Goal: Transaction & Acquisition: Purchase product/service

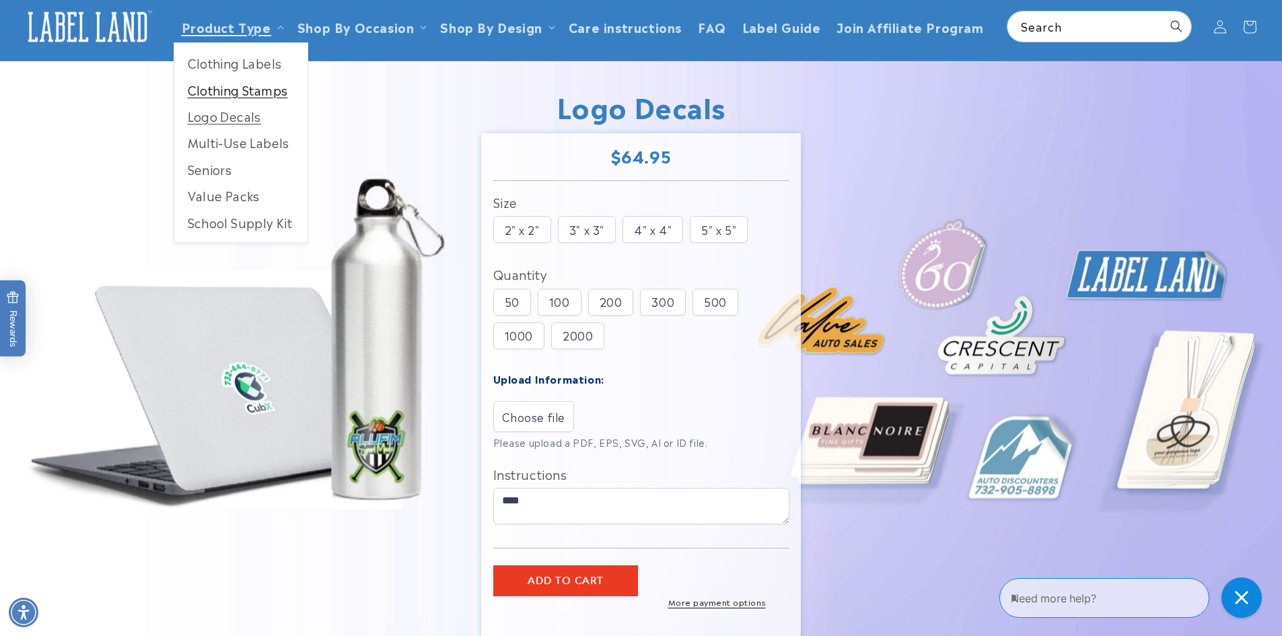
scroll to position [67, 0]
click at [223, 63] on link "Clothing Labels" at bounding box center [240, 63] width 133 height 26
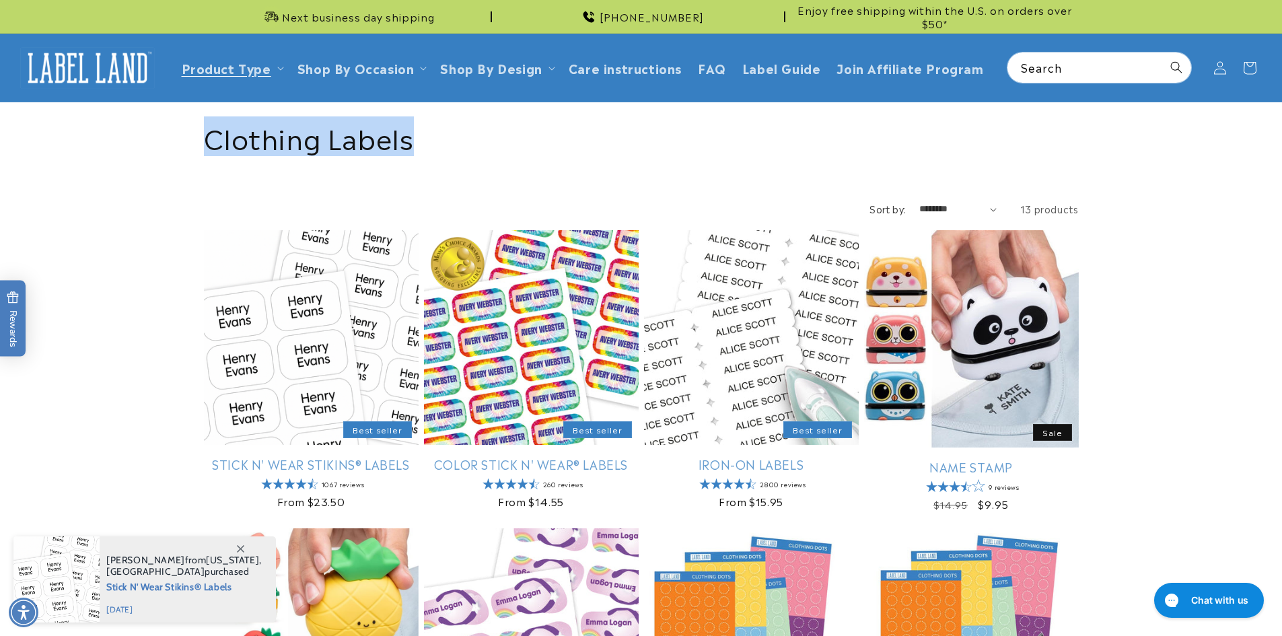
drag, startPoint x: 209, startPoint y: 139, endPoint x: 419, endPoint y: 146, distance: 209.5
click at [419, 146] on h1 "Collection: Clothing Labels" at bounding box center [641, 136] width 875 height 35
click at [436, 139] on h1 "Collection: Clothing Labels" at bounding box center [641, 136] width 875 height 35
drag, startPoint x: 363, startPoint y: 148, endPoint x: 208, endPoint y: 147, distance: 154.8
click at [208, 147] on h1 "Collection: Clothing Labels" at bounding box center [641, 136] width 875 height 35
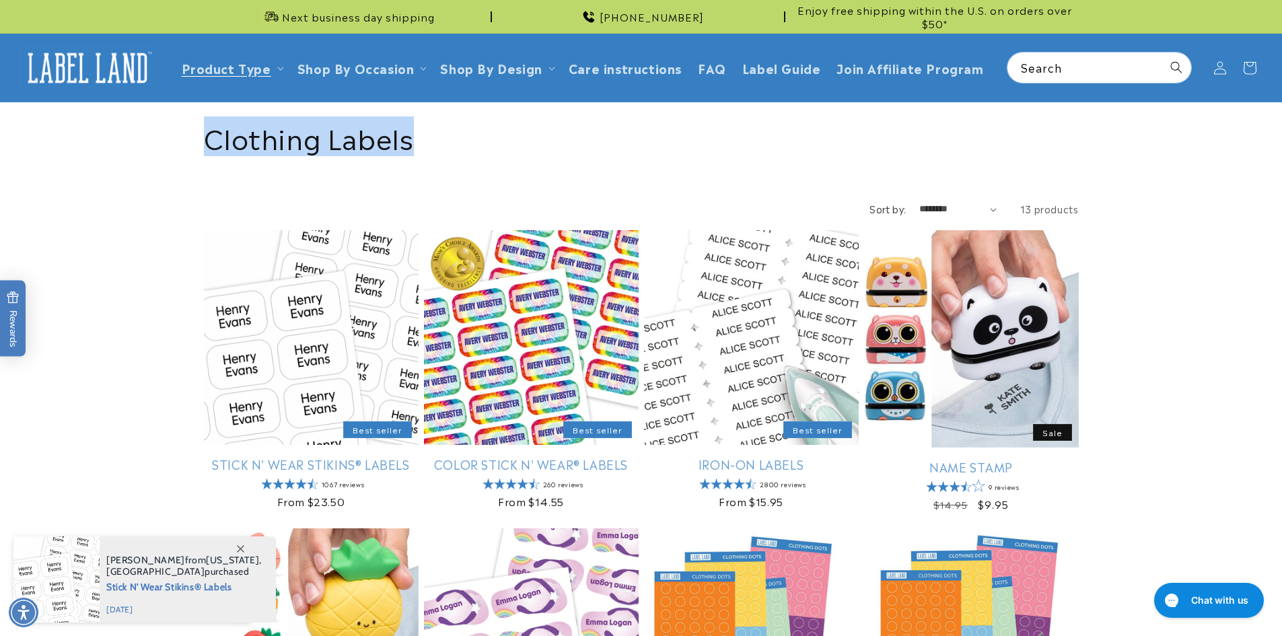
click at [129, 147] on div "Collection: Clothing Labels" at bounding box center [641, 136] width 1282 height 69
click at [133, 143] on div "Collection: Clothing Labels" at bounding box center [641, 136] width 1282 height 69
click at [178, 133] on div "Collection: Clothing Labels" at bounding box center [641, 136] width 942 height 69
drag, startPoint x: 214, startPoint y: 139, endPoint x: 444, endPoint y: 143, distance: 229.6
click at [444, 143] on h1 "Collection: Clothing Labels" at bounding box center [641, 136] width 875 height 35
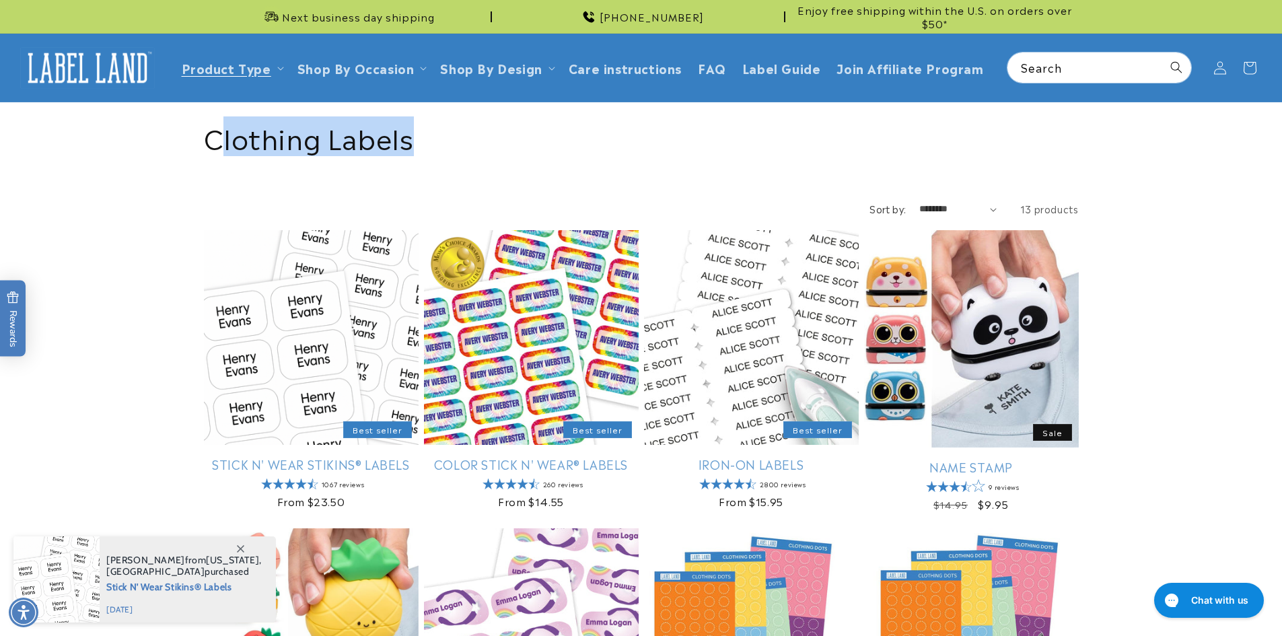
click at [444, 143] on h1 "Collection: Clothing Labels" at bounding box center [641, 136] width 875 height 35
click at [446, 143] on h1 "Collection: Clothing Labels" at bounding box center [641, 136] width 875 height 35
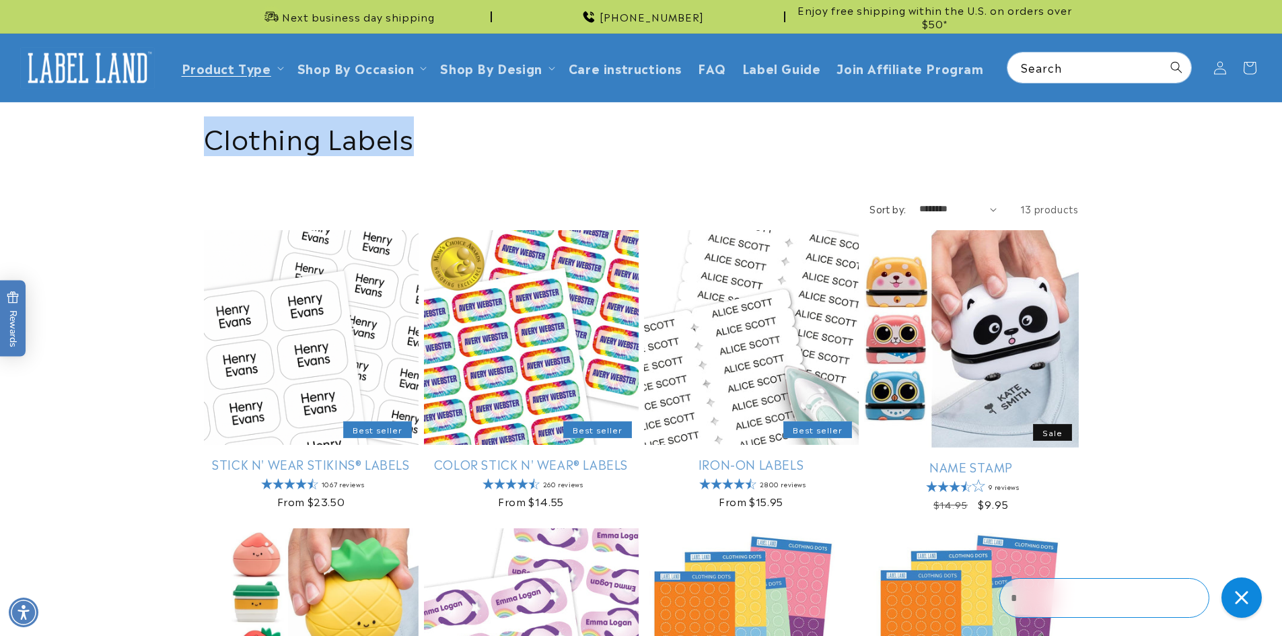
drag, startPoint x: 418, startPoint y: 143, endPoint x: 174, endPoint y: 159, distance: 244.2
click at [179, 161] on div "Collection: Clothing Labels" at bounding box center [641, 136] width 942 height 69
click at [169, 157] on div "Collection: Clothing Labels" at bounding box center [641, 136] width 1282 height 69
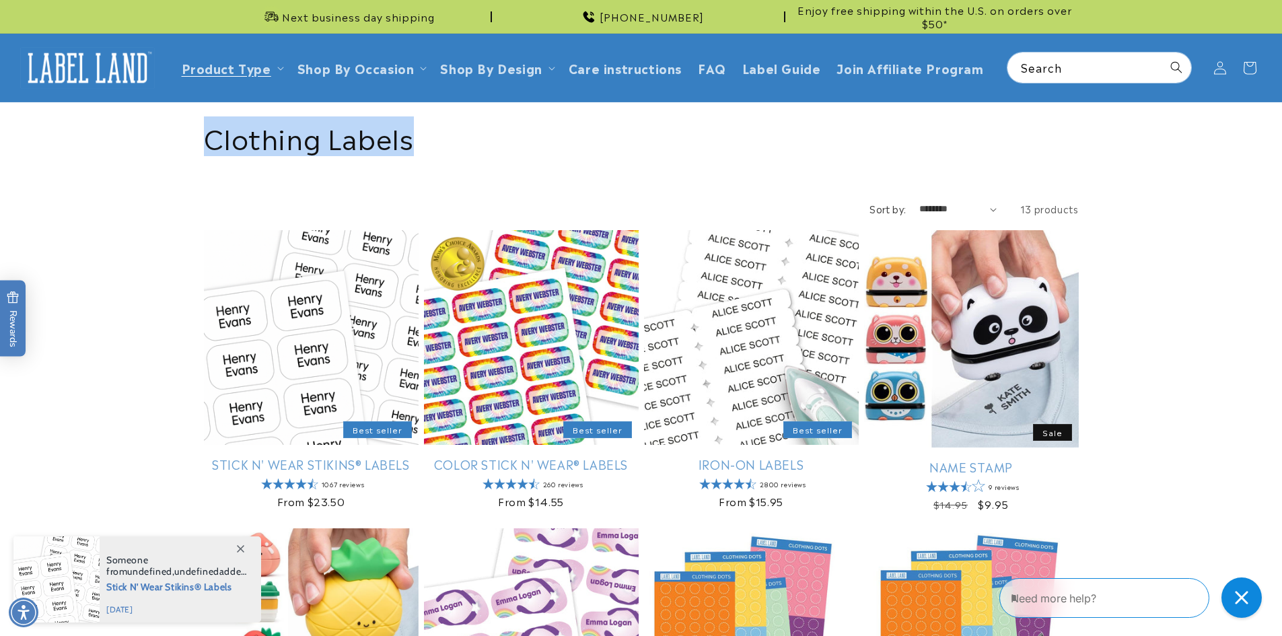
drag, startPoint x: 418, startPoint y: 141, endPoint x: 213, endPoint y: 158, distance: 205.3
click at [213, 158] on div "Collection: Clothing Labels" at bounding box center [641, 136] width 875 height 69
click at [177, 155] on div "Collection: Clothing Labels" at bounding box center [641, 136] width 942 height 69
click at [168, 135] on div "Collection: Clothing Labels" at bounding box center [641, 136] width 1282 height 69
click at [195, 135] on div "Collection: Clothing Labels" at bounding box center [641, 136] width 942 height 69
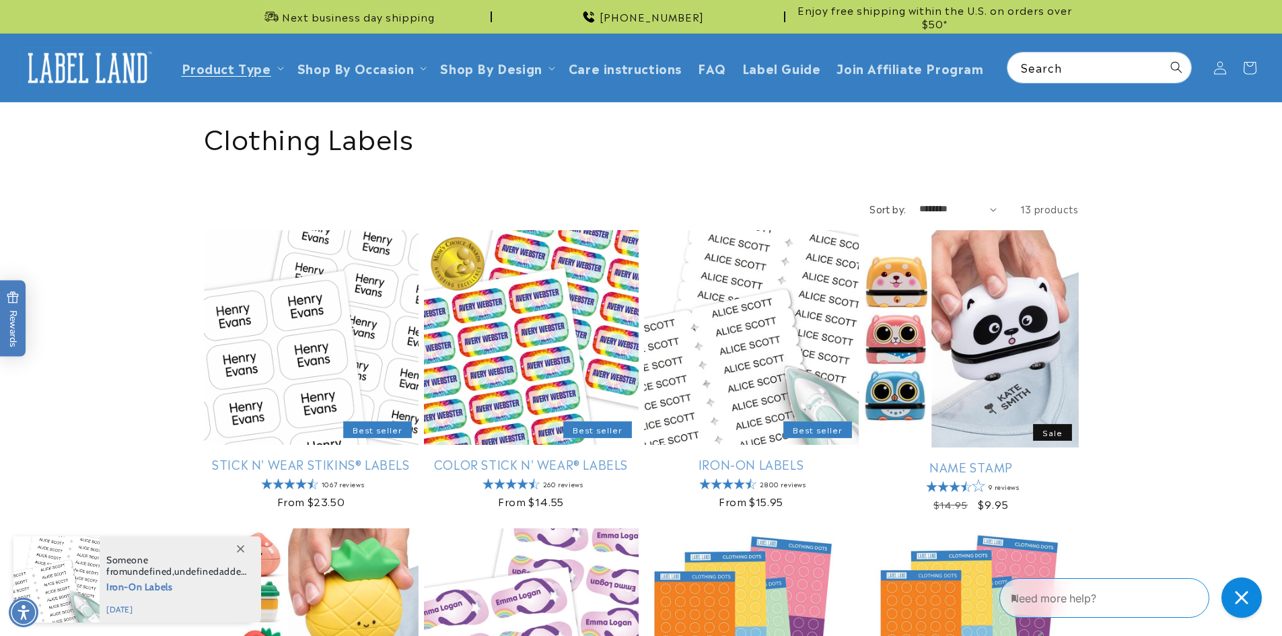
click at [98, 57] on img at bounding box center [87, 68] width 135 height 42
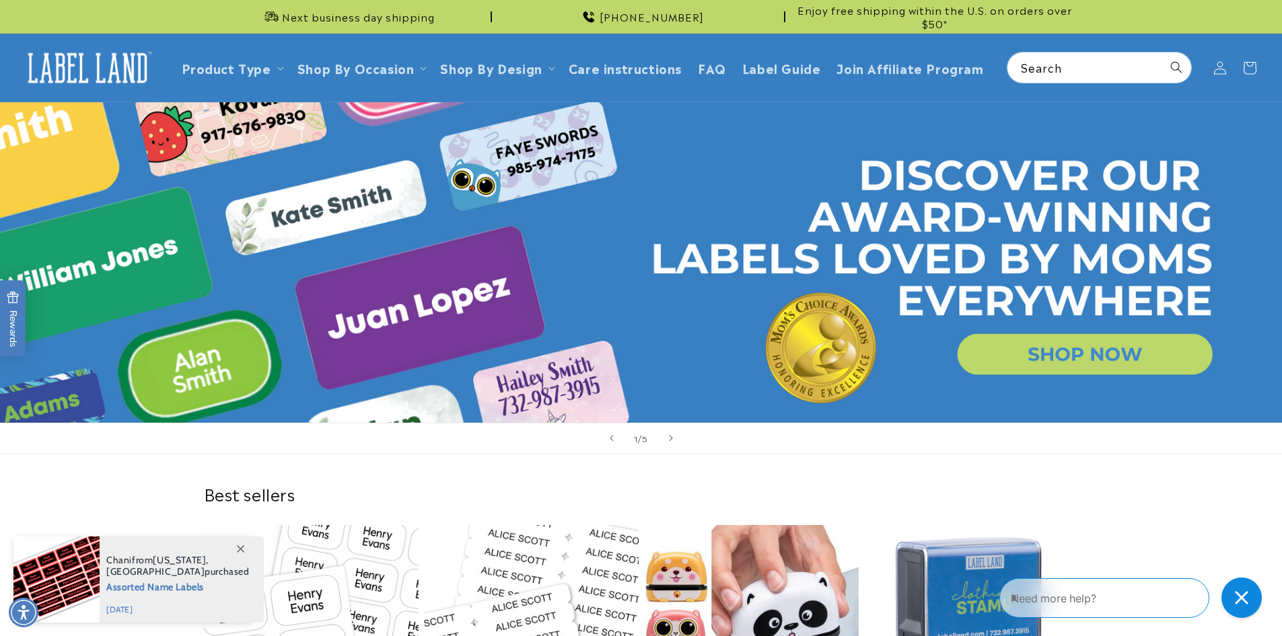
click at [646, 439] on div "1 / of 5" at bounding box center [642, 438] width 30 height 13
click at [658, 149] on link "Open this option" at bounding box center [641, 262] width 1282 height 320
click at [668, 439] on icon "Next slide" at bounding box center [670, 438] width 5 height 15
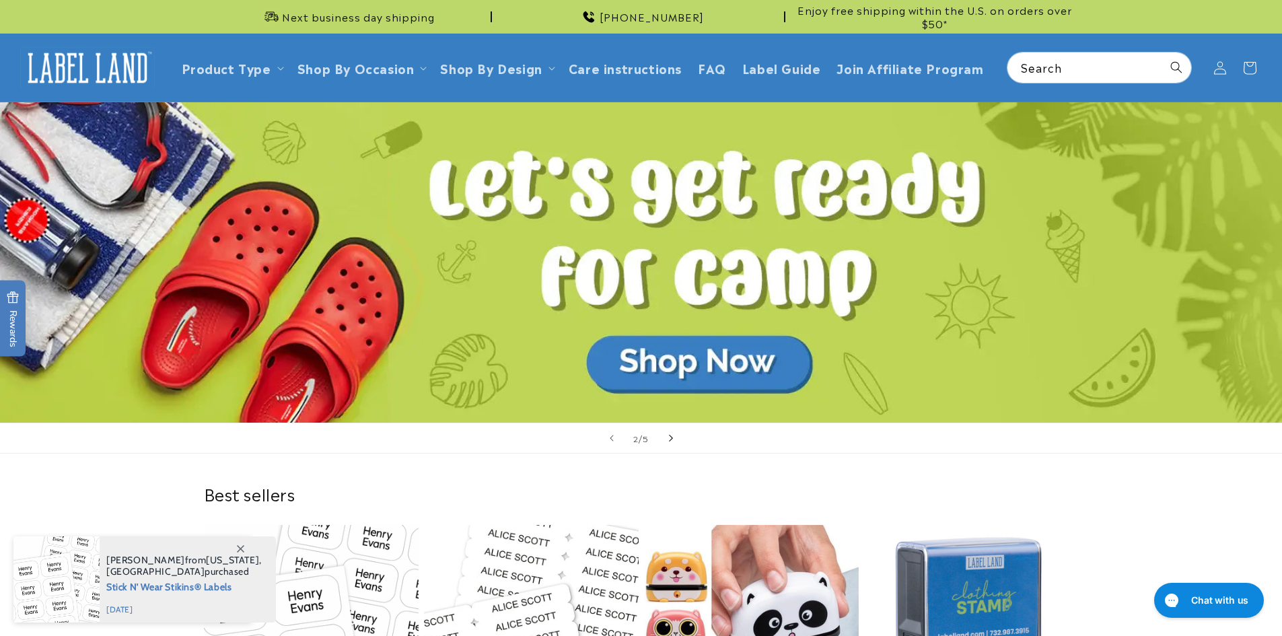
click at [670, 438] on icon "Next slide" at bounding box center [670, 438] width 5 height 15
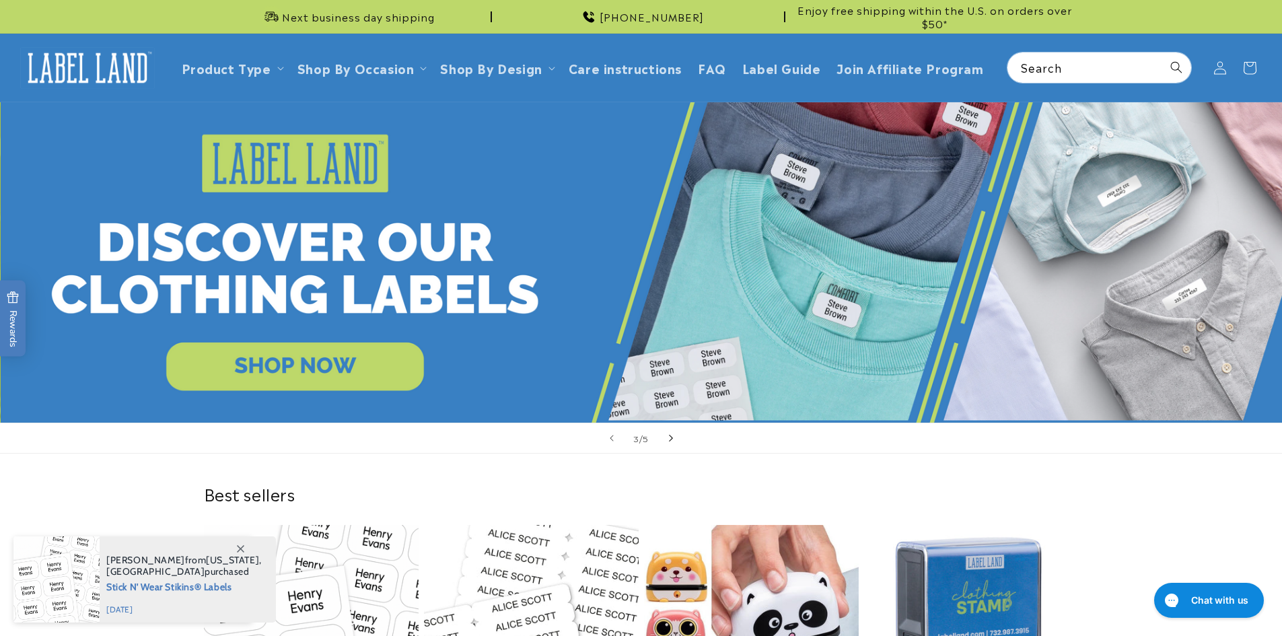
scroll to position [0, 2565]
